Goal: Register for event/course

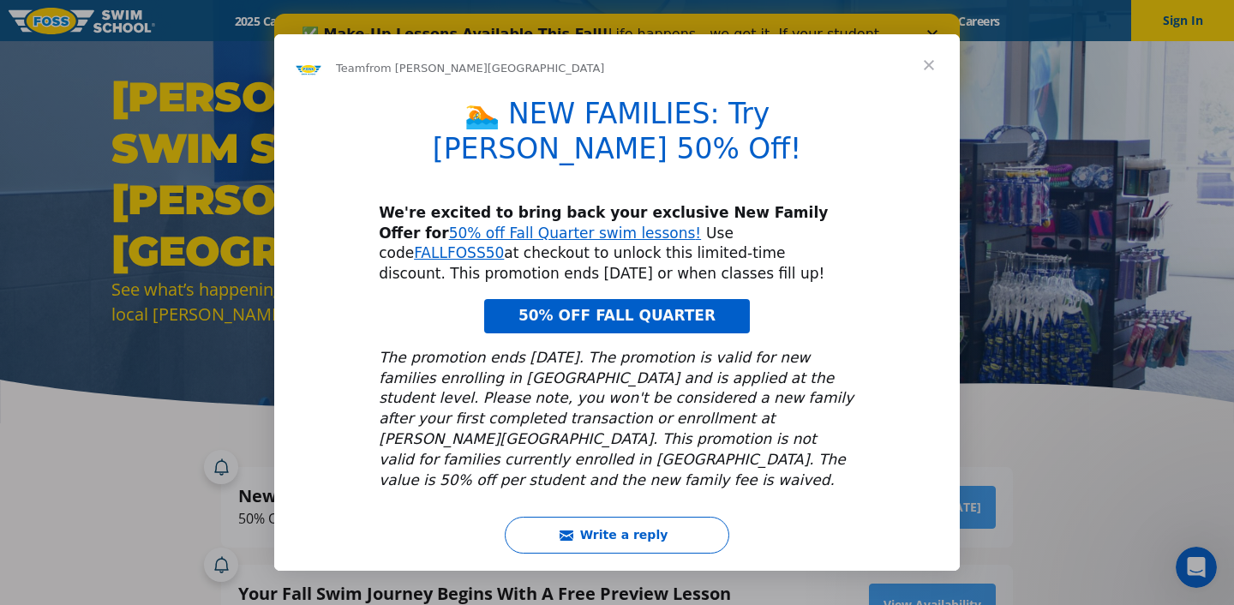
click at [921, 69] on span "Close" at bounding box center [929, 65] width 62 height 62
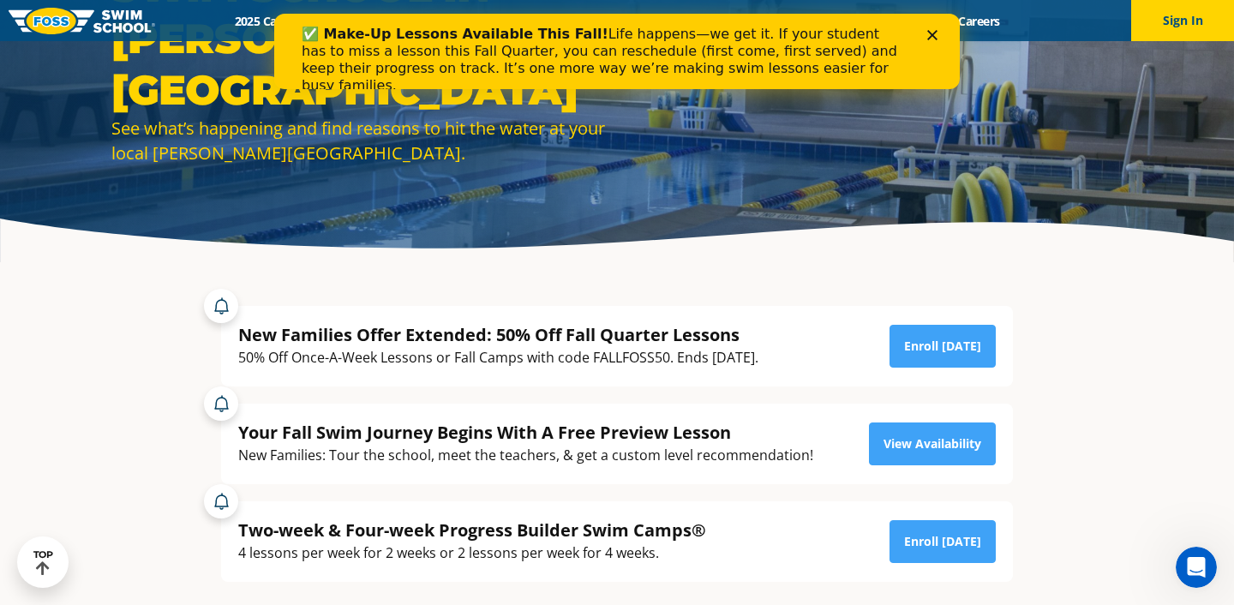
scroll to position [166, 0]
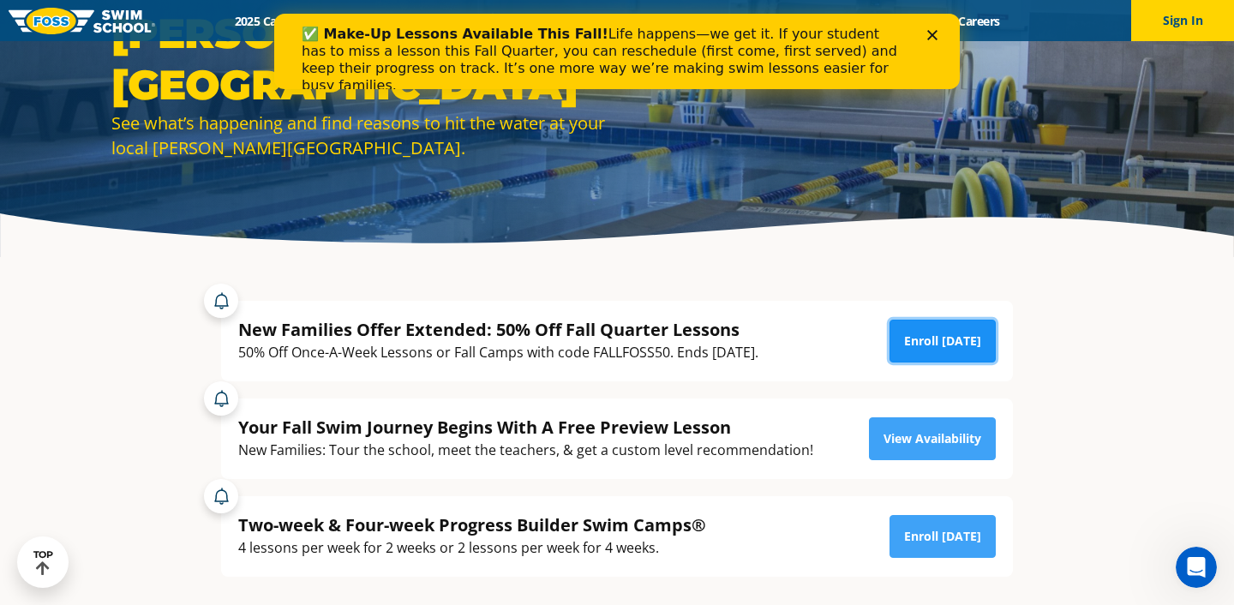
click at [938, 344] on link "Enroll Today" at bounding box center [942, 341] width 106 height 43
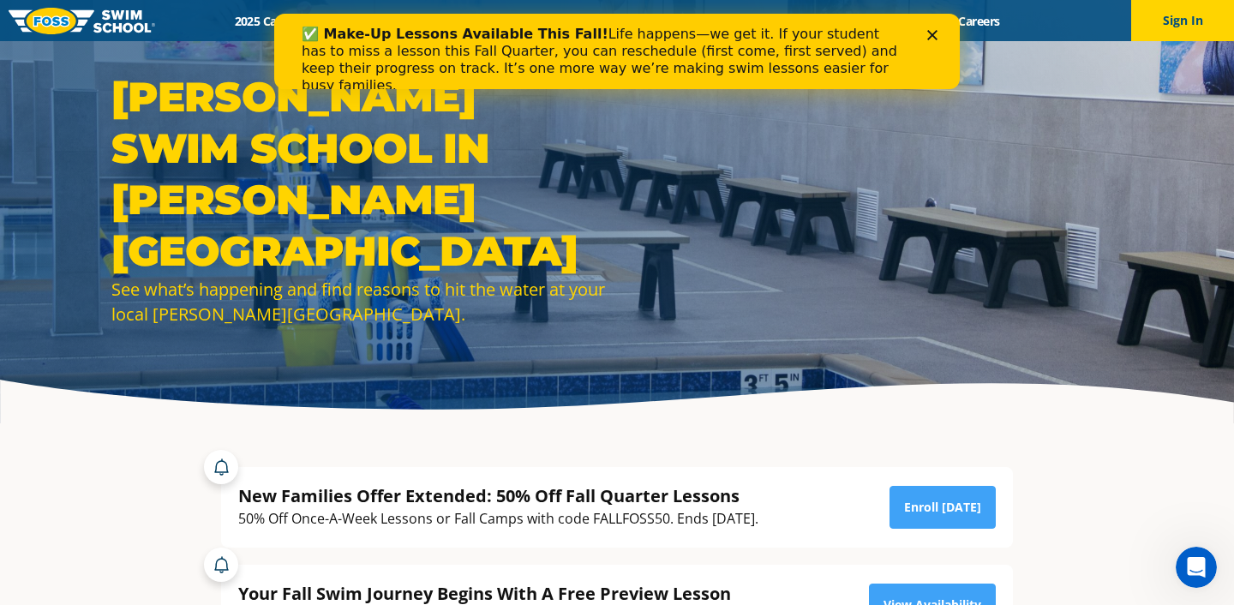
click at [931, 29] on div "✅ Make-Up Lessons Available This Fall! Life happens—we get it. If your student …" at bounding box center [617, 60] width 631 height 79
click at [932, 37] on polygon "Close" at bounding box center [932, 35] width 10 height 10
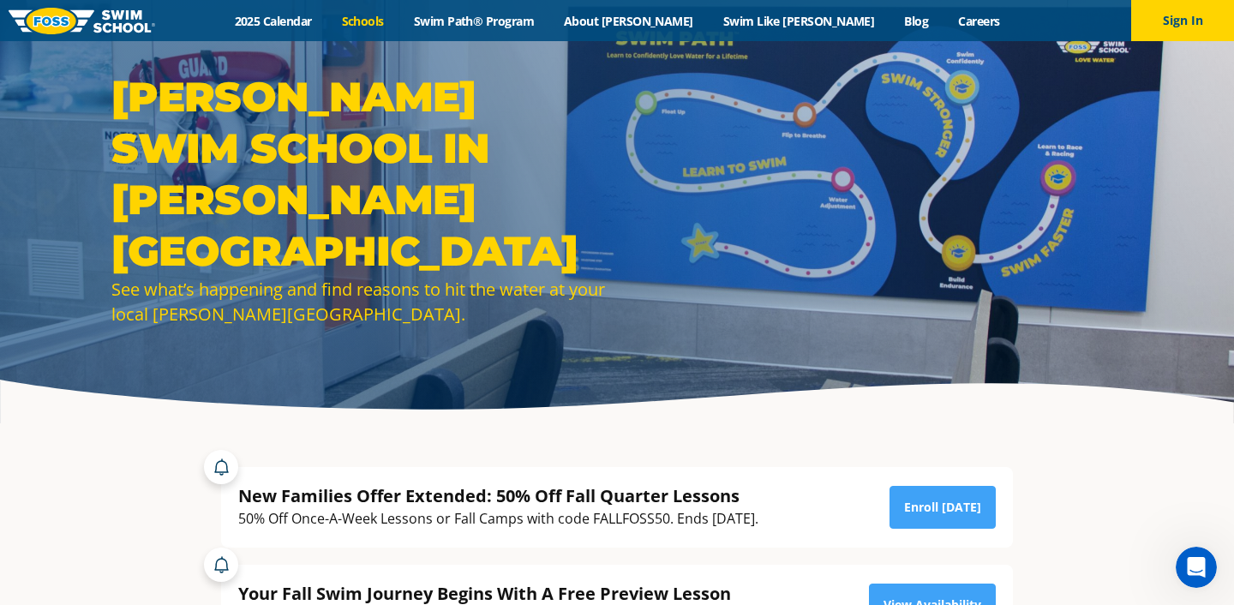
click at [398, 17] on link "Schools" at bounding box center [362, 21] width 72 height 16
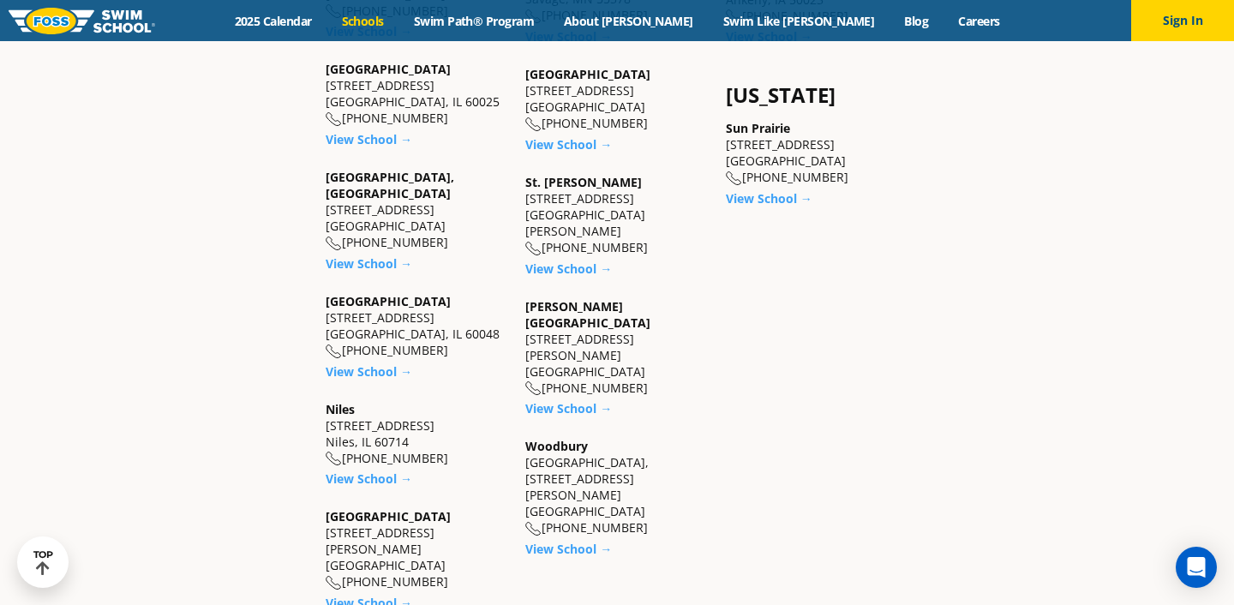
scroll to position [1497, 0]
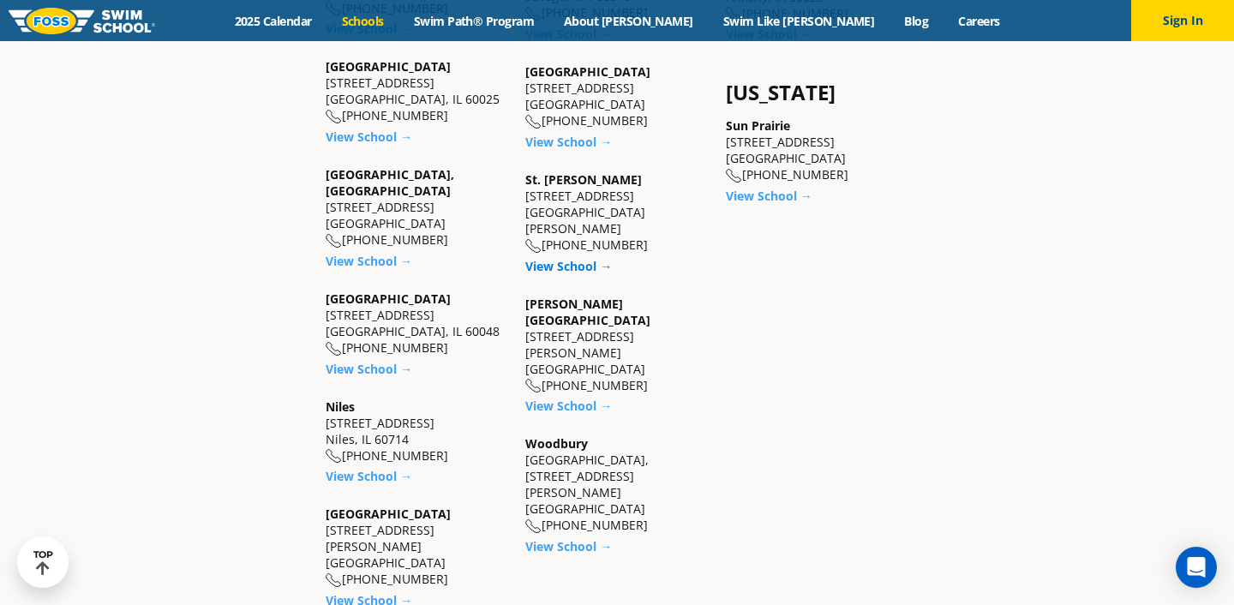
click at [543, 258] on link "View School →" at bounding box center [568, 266] width 87 height 16
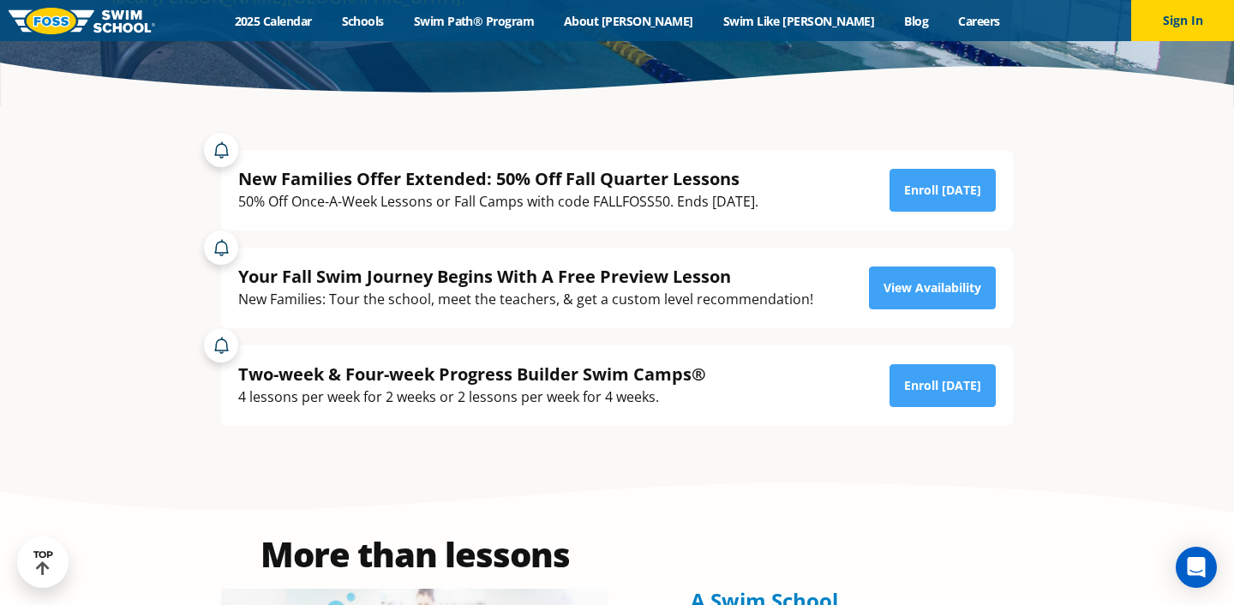
scroll to position [324, 0]
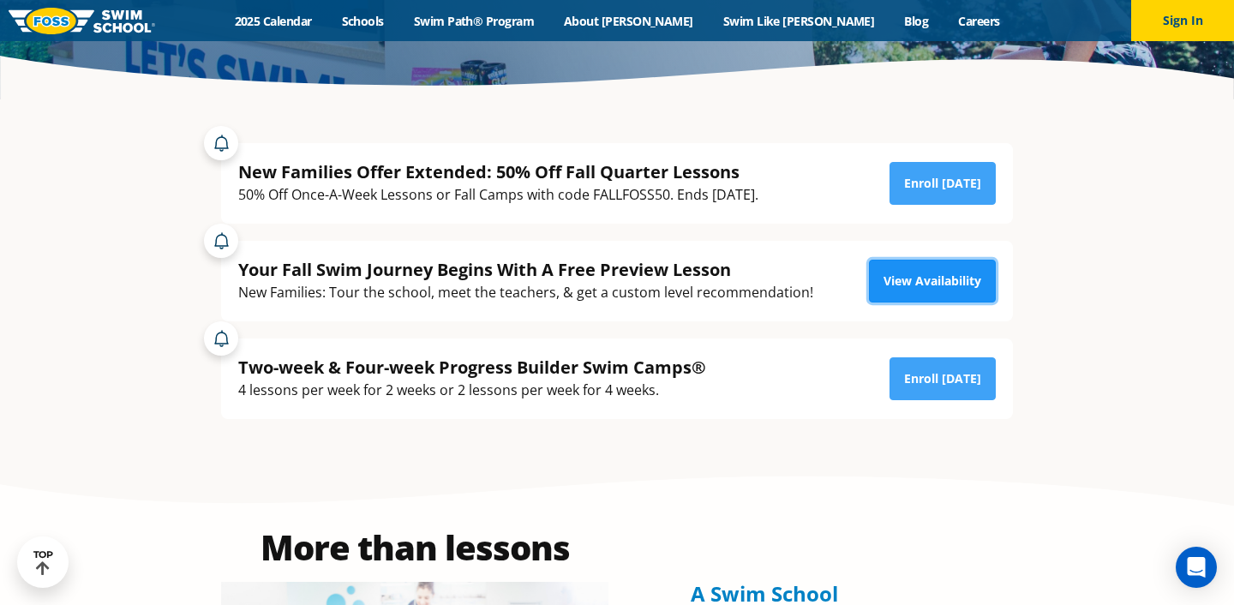
click at [907, 286] on link "View Availability" at bounding box center [932, 281] width 127 height 43
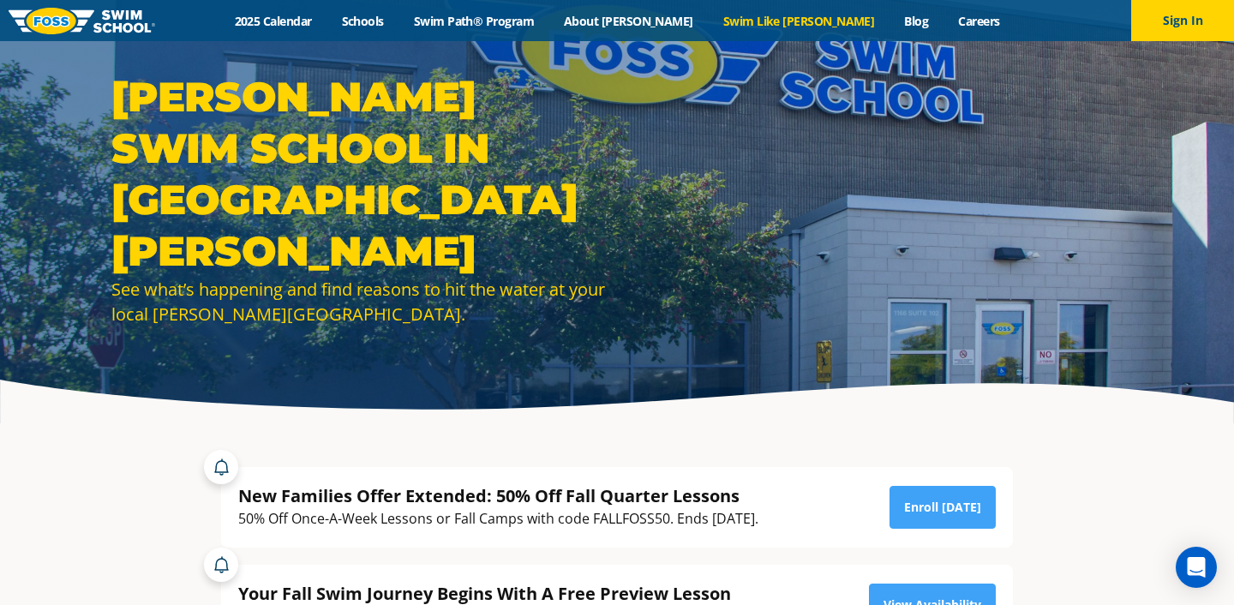
click at [791, 25] on link "Swim Like [PERSON_NAME]" at bounding box center [799, 21] width 182 height 16
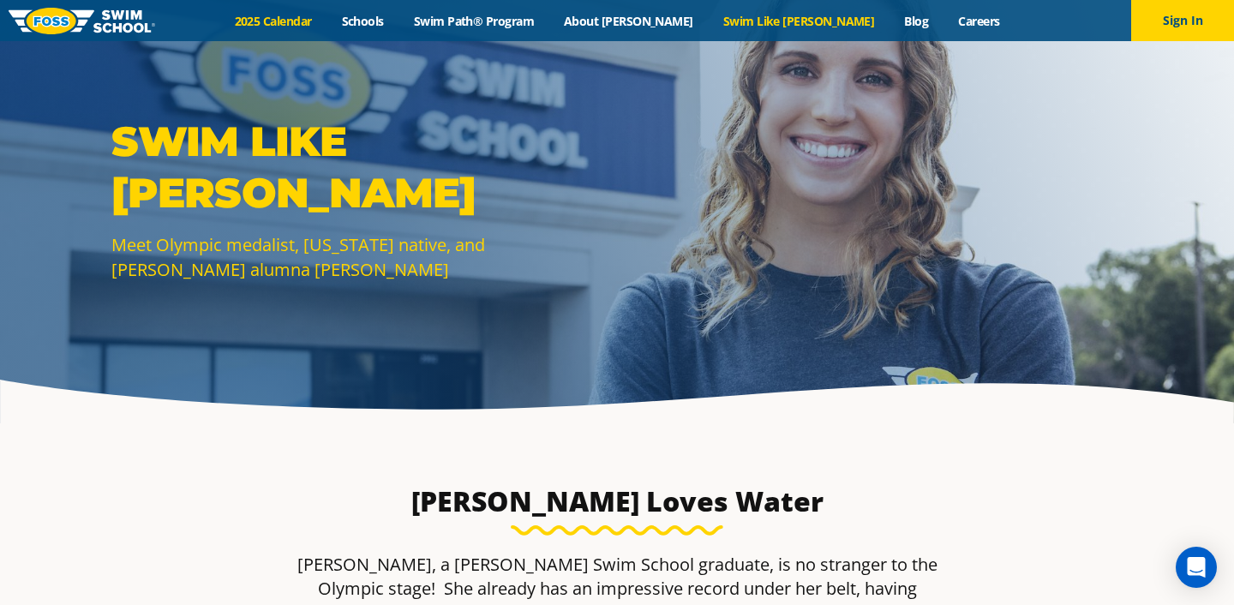
click at [326, 19] on link "2025 Calendar" at bounding box center [272, 21] width 107 height 16
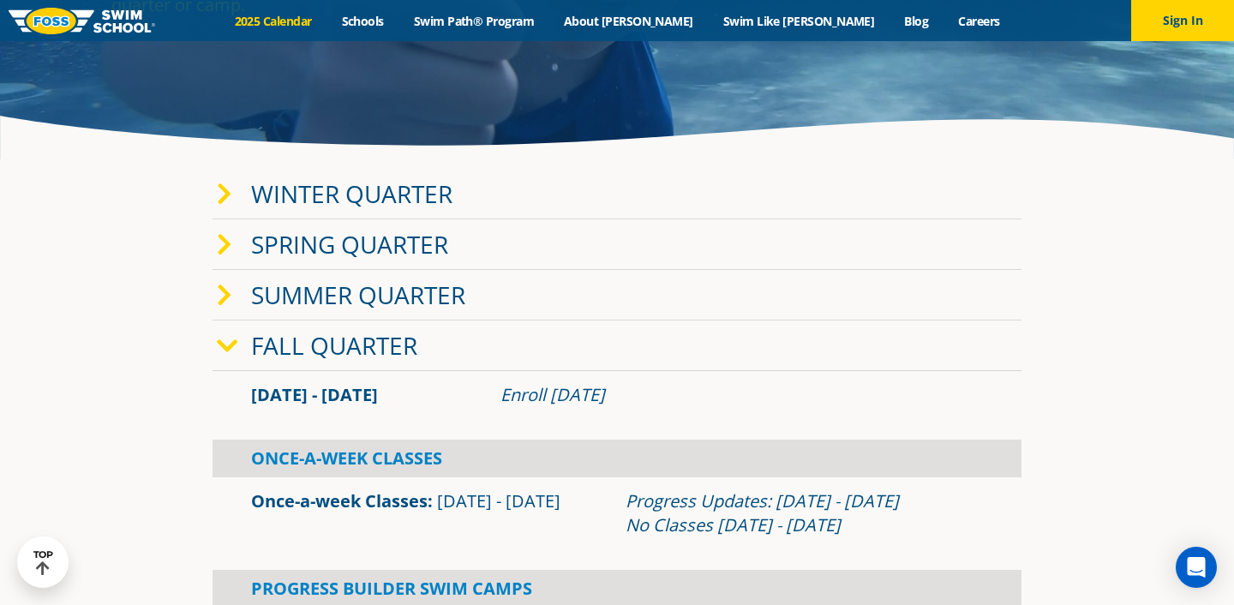
scroll to position [260, 0]
